Goal: Task Accomplishment & Management: Manage account settings

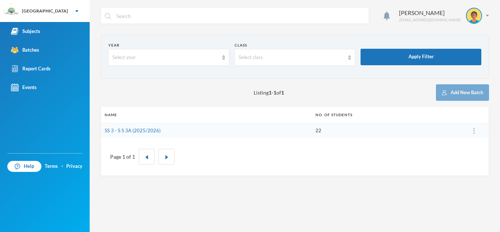
click at [30, 29] on div "Subjects" at bounding box center [25, 31] width 29 height 8
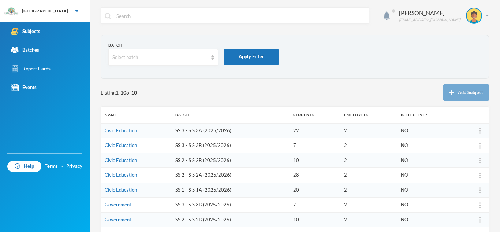
click at [122, 220] on link "Government" at bounding box center [118, 219] width 27 height 6
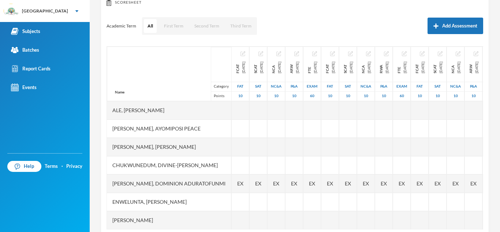
scroll to position [102, 0]
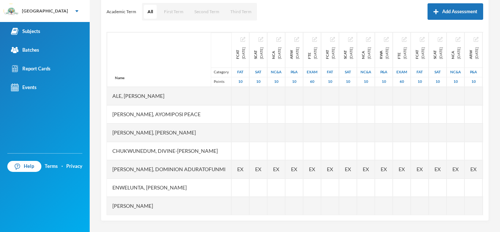
click at [239, 183] on div at bounding box center [241, 187] width 18 height 18
type input "9"
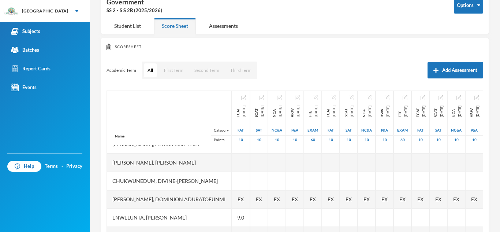
scroll to position [29, 0]
click at [242, 182] on div at bounding box center [241, 180] width 18 height 18
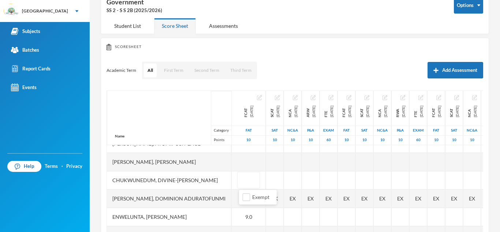
type input "9"
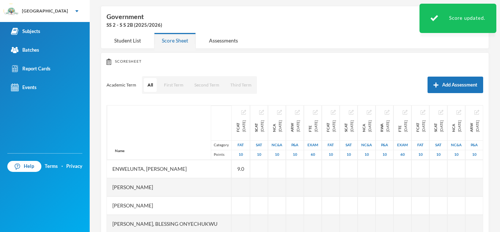
scroll to position [44, 0]
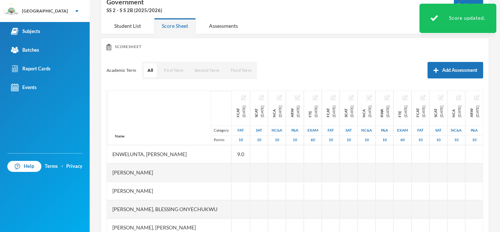
click at [245, 184] on div at bounding box center [241, 191] width 18 height 18
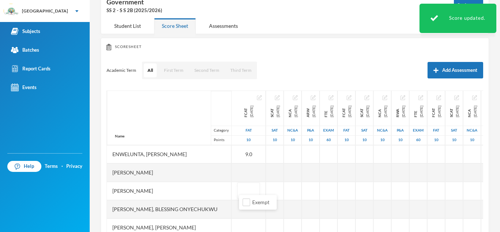
click at [245, 184] on input "text" at bounding box center [248, 191] width 15 height 16
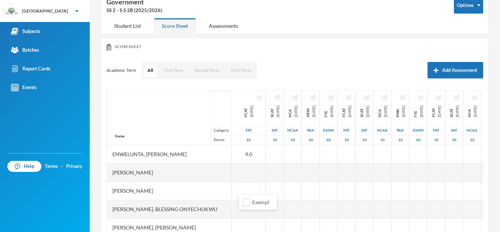
type input "8"
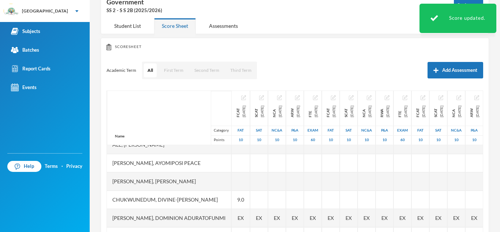
scroll to position [10, 0]
click at [245, 184] on div at bounding box center [241, 181] width 18 height 18
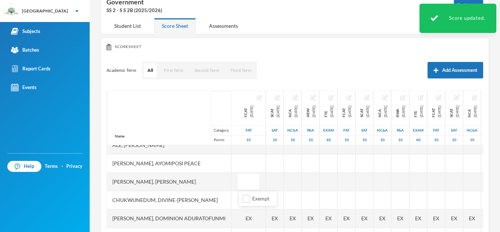
click at [245, 184] on input "text" at bounding box center [248, 182] width 15 height 16
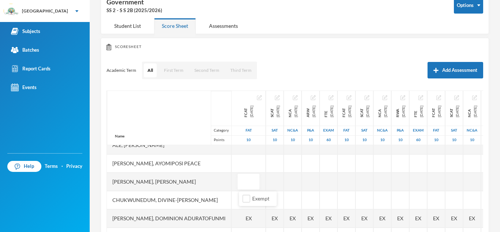
type input "7"
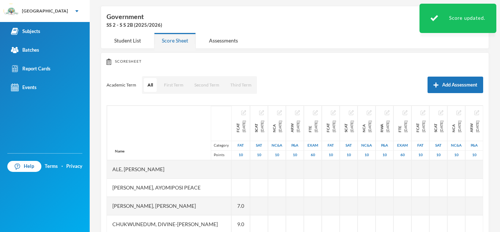
scroll to position [14, 0]
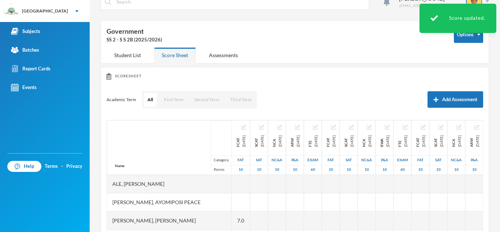
click at [245, 184] on div at bounding box center [241, 184] width 18 height 18
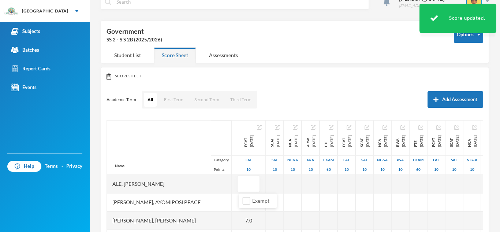
type input "7"
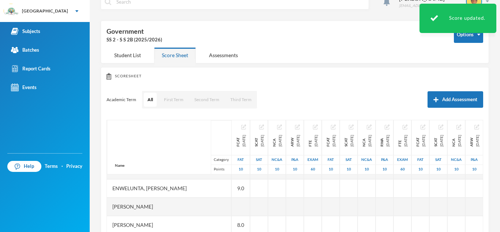
scroll to position [88, 0]
click at [245, 206] on div at bounding box center [241, 206] width 18 height 18
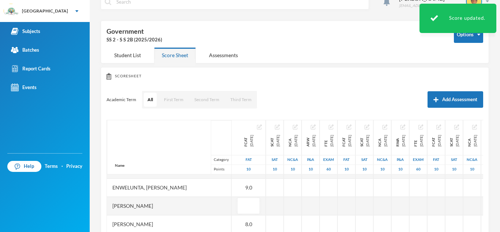
click at [245, 206] on input "text" at bounding box center [248, 206] width 15 height 16
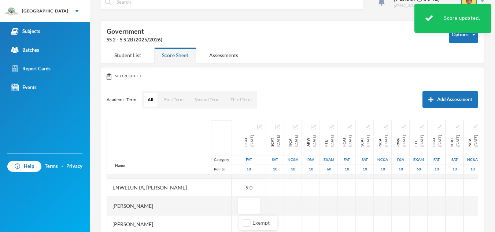
type input "7"
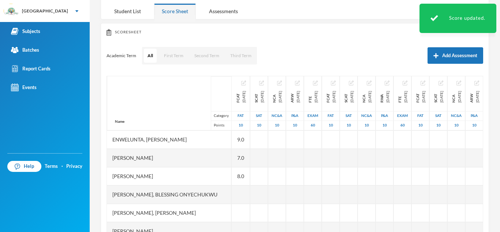
scroll to position [73, 0]
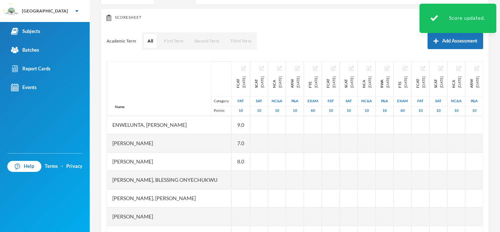
click at [245, 207] on div at bounding box center [241, 216] width 18 height 18
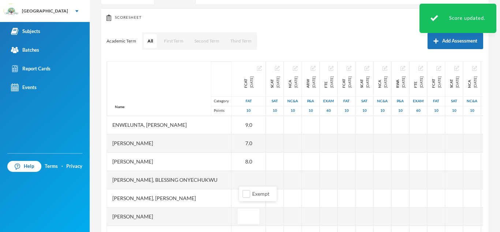
click at [245, 208] on input "text" at bounding box center [248, 216] width 15 height 16
type input "7"
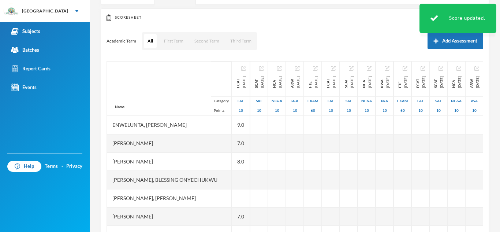
click at [241, 172] on div at bounding box center [241, 180] width 18 height 18
click at [243, 175] on div at bounding box center [241, 180] width 18 height 18
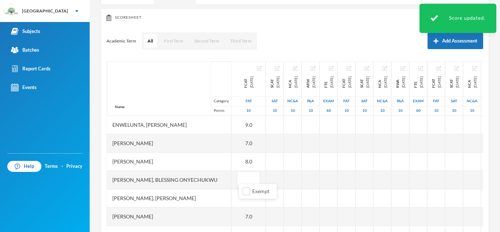
click at [243, 175] on input "text" at bounding box center [248, 180] width 15 height 16
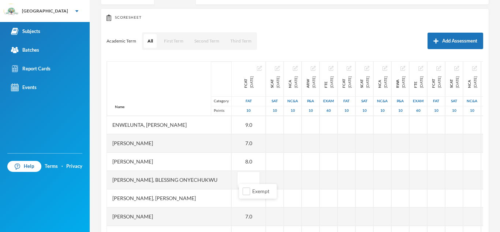
type input "6"
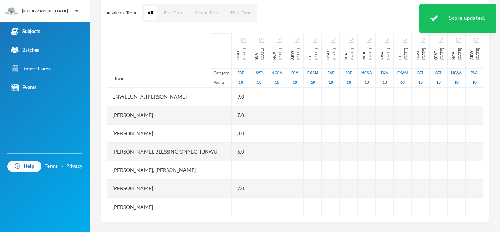
scroll to position [102, 0]
click at [242, 197] on div at bounding box center [241, 205] width 18 height 18
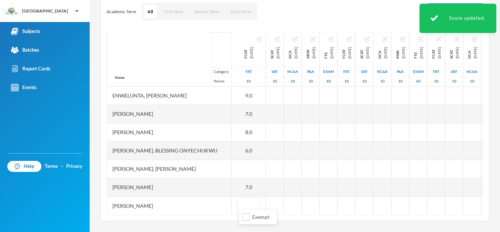
type input "7"
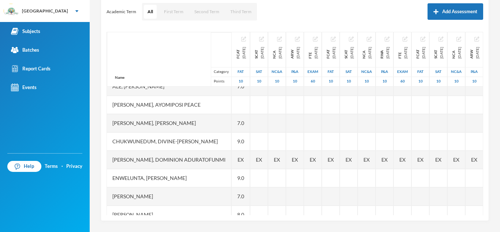
scroll to position [0, 0]
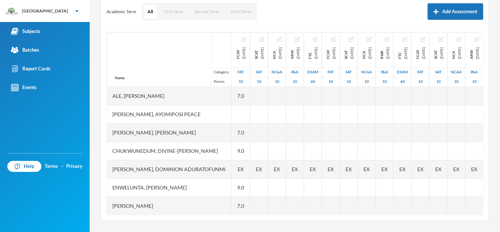
click at [244, 172] on span "EX" at bounding box center [241, 169] width 6 height 8
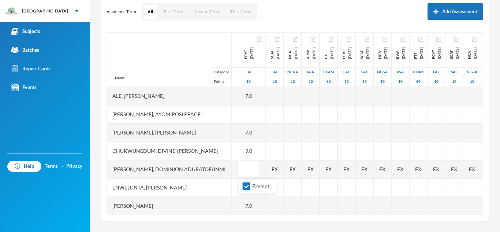
click at [246, 183] on input "Exempt" at bounding box center [247, 186] width 8 height 8
checkbox input "false"
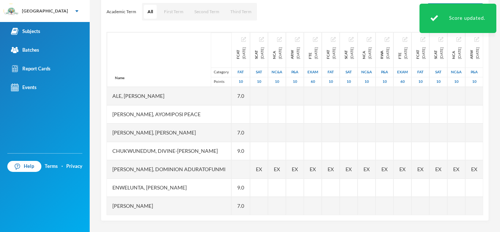
click at [238, 172] on div at bounding box center [241, 169] width 18 height 18
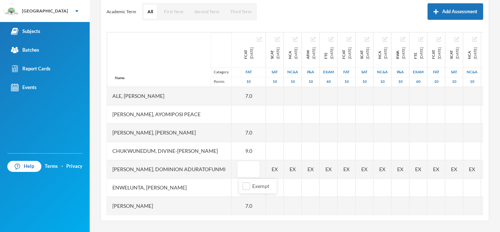
type input "7"
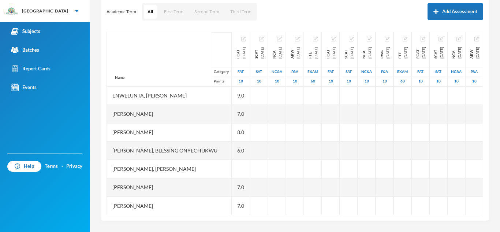
scroll to position [83, 0]
